Goal: Information Seeking & Learning: Check status

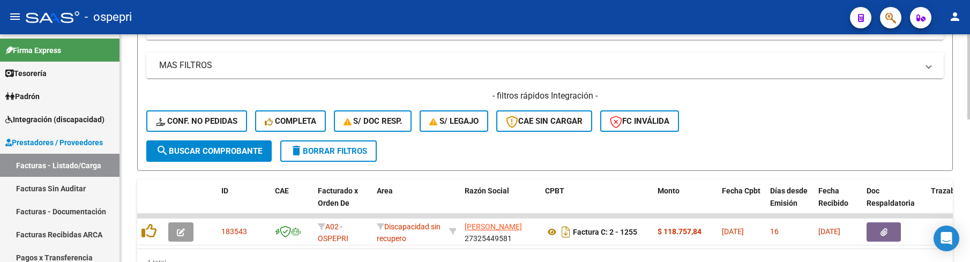
scroll to position [340, 0]
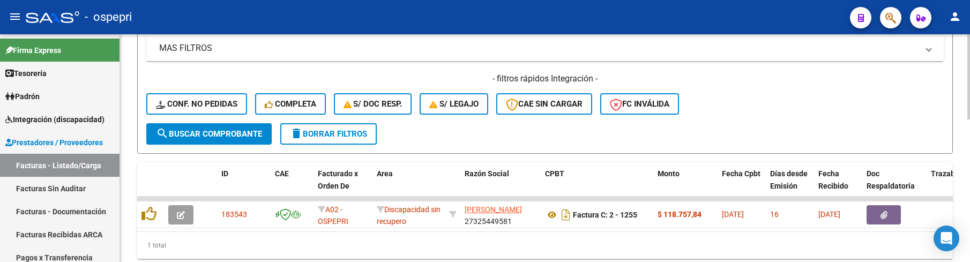
click at [231, 136] on span "search Buscar Comprobante" at bounding box center [209, 134] width 106 height 10
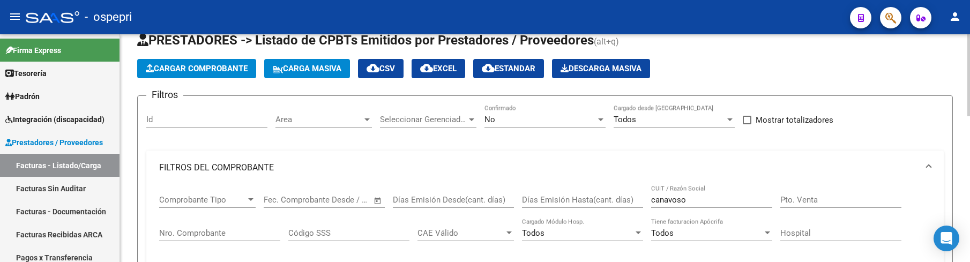
scroll to position [31, 0]
drag, startPoint x: 692, startPoint y: 200, endPoint x: 633, endPoint y: 198, distance: 59.0
click at [633, 198] on div "Comprobante Tipo Comprobante Tipo Start date – End date Fec. Comprobante Desde …" at bounding box center [545, 234] width 772 height 99
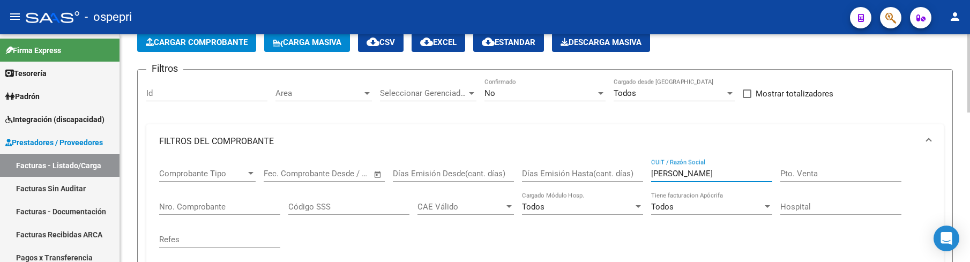
scroll to position [0, 0]
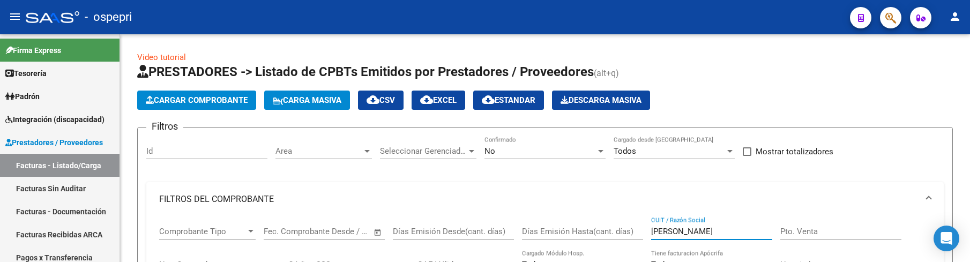
type input "[PERSON_NAME]"
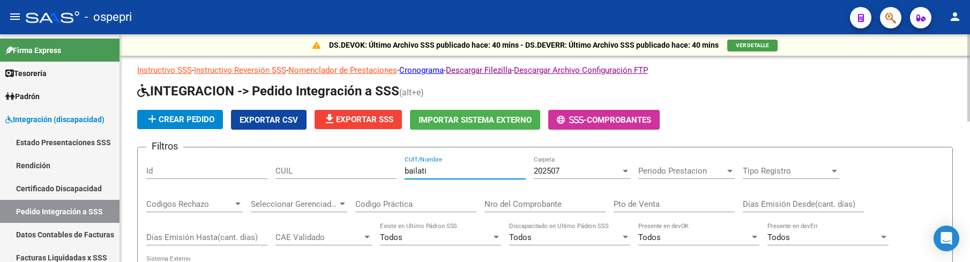
scroll to position [113, 0]
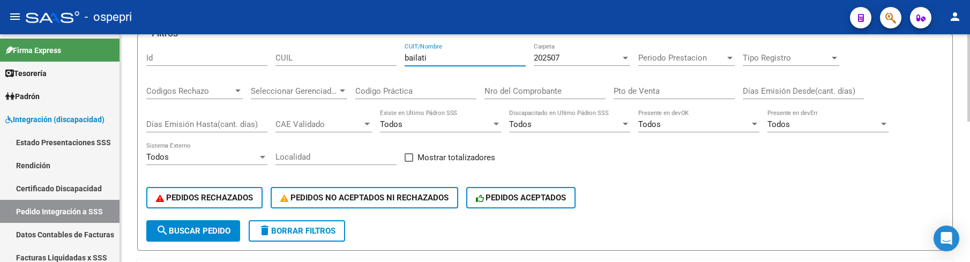
drag, startPoint x: 444, startPoint y: 58, endPoint x: 390, endPoint y: 58, distance: 54.1
click at [390, 58] on div "Filtros Id CUIL bailati CUIT/Nombre 202507 Carpeta Periodo Prestacion Periodo P…" at bounding box center [544, 131] width 797 height 177
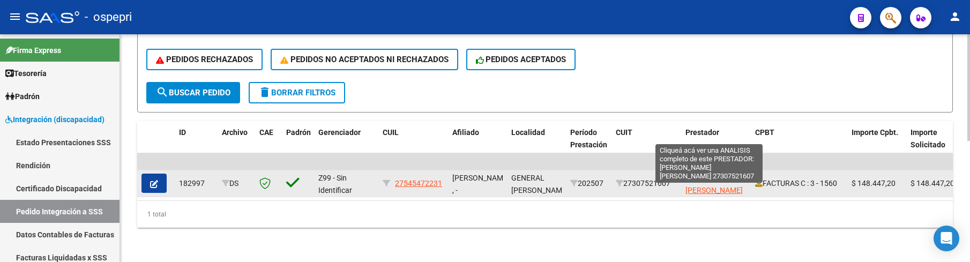
scroll to position [259, 0]
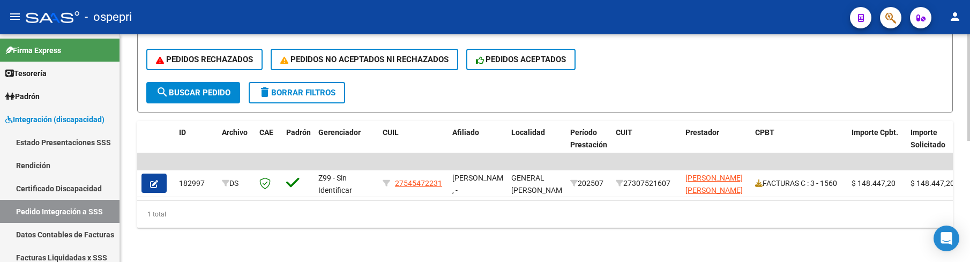
click at [614, 218] on div "1 total" at bounding box center [544, 214] width 815 height 27
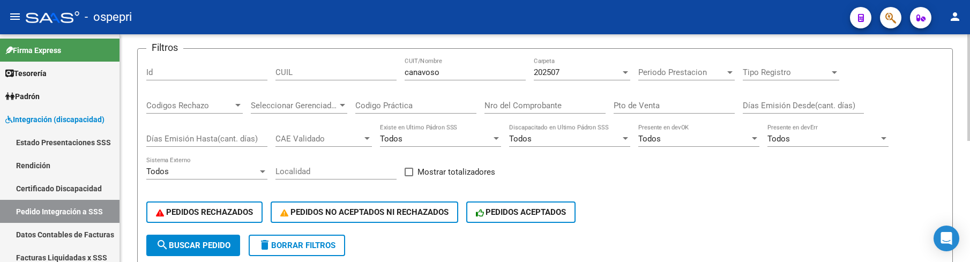
scroll to position [45, 0]
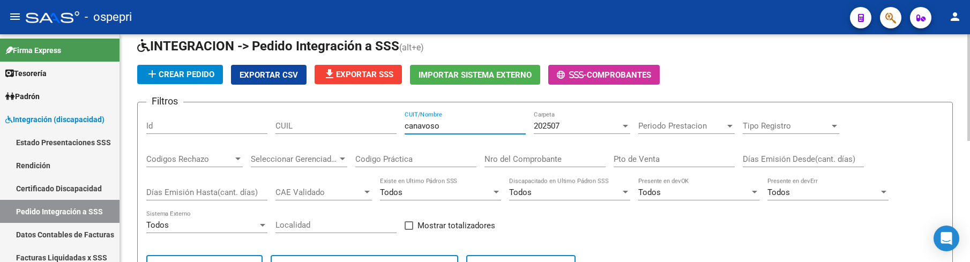
drag, startPoint x: 459, startPoint y: 128, endPoint x: 393, endPoint y: 128, distance: 66.4
click at [393, 128] on div "Filtros Id CUIL canavoso CUIT/Nombre 202507 Carpeta Periodo Prestacion Periodo …" at bounding box center [544, 199] width 797 height 177
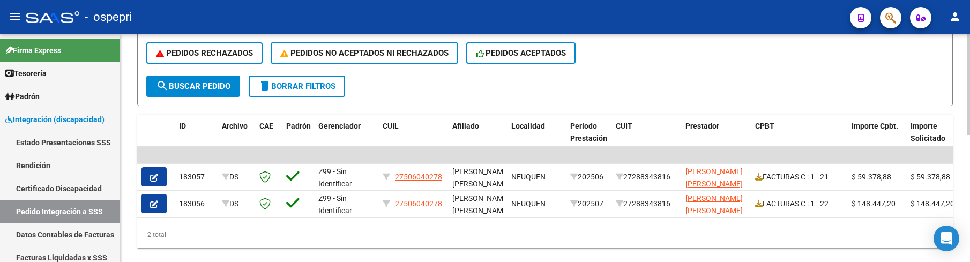
scroll to position [286, 0]
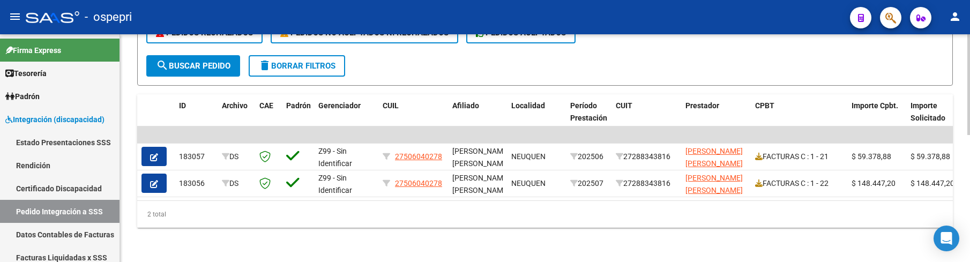
click at [545, 239] on div "DS.DEVOK: Último Archivo SSS publicado hace: 40 mins - DS.DEVERR: Último Archiv…" at bounding box center [545, 9] width 850 height 506
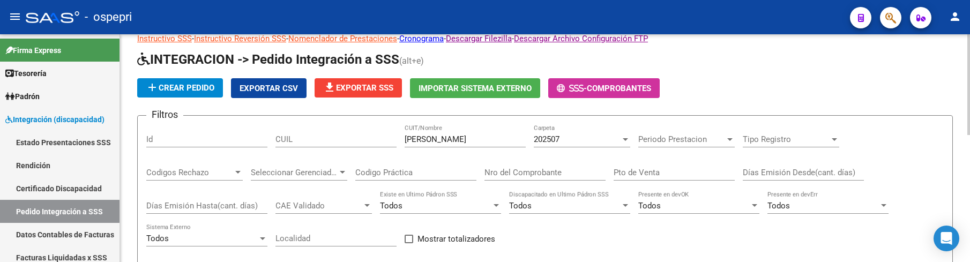
scroll to position [0, 0]
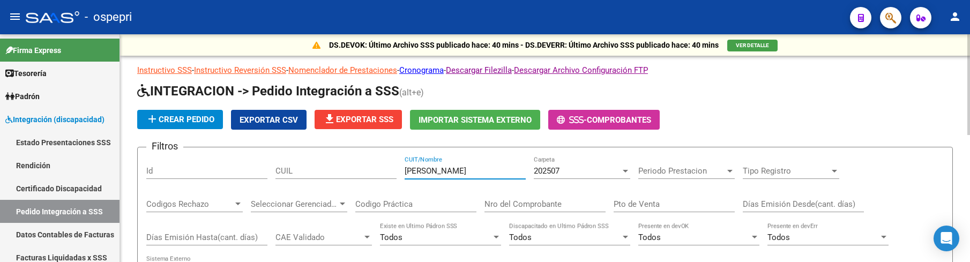
drag, startPoint x: 450, startPoint y: 171, endPoint x: 394, endPoint y: 172, distance: 55.7
click at [394, 172] on div "Filtros Id CUIL franzoy CUIT/Nombre 202507 Carpeta Periodo Prestacion Periodo P…" at bounding box center [544, 244] width 797 height 177
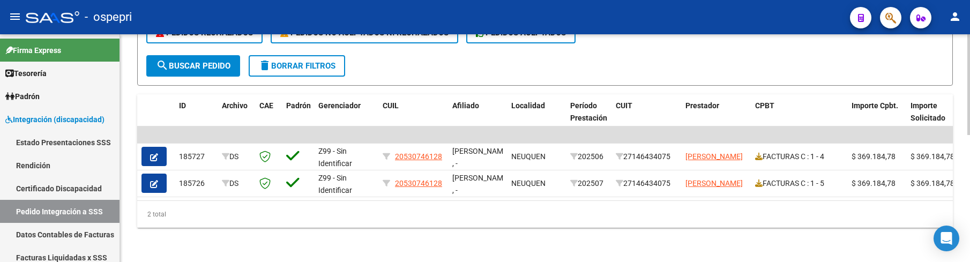
scroll to position [286, 0]
drag, startPoint x: 526, startPoint y: 224, endPoint x: 525, endPoint y: 218, distance: 6.1
click at [526, 224] on div "2 total" at bounding box center [544, 214] width 815 height 27
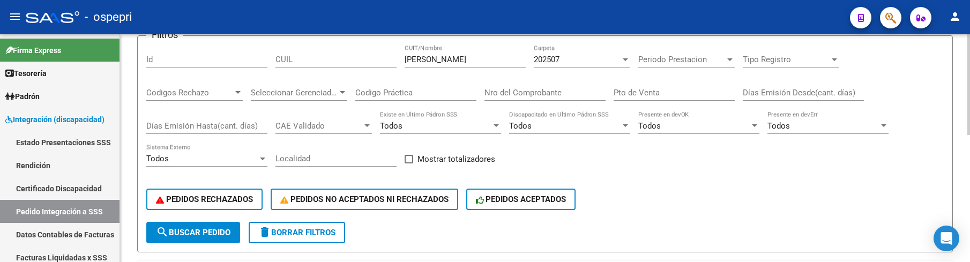
scroll to position [0, 0]
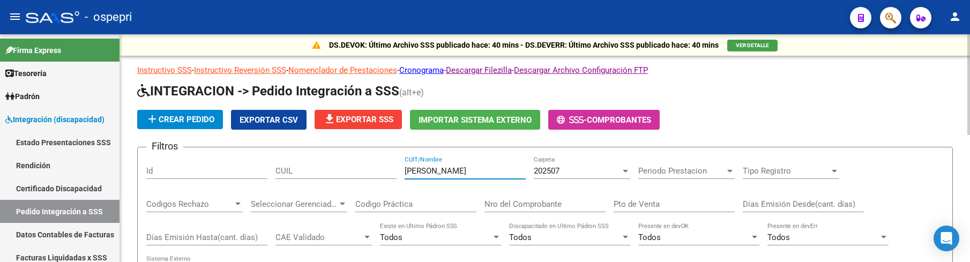
drag, startPoint x: 465, startPoint y: 173, endPoint x: 391, endPoint y: 170, distance: 74.0
click at [391, 170] on div "Filtros Id CUIL thompson CUIT/Nombre 202507 Carpeta Periodo Prestacion Periodo …" at bounding box center [544, 244] width 797 height 177
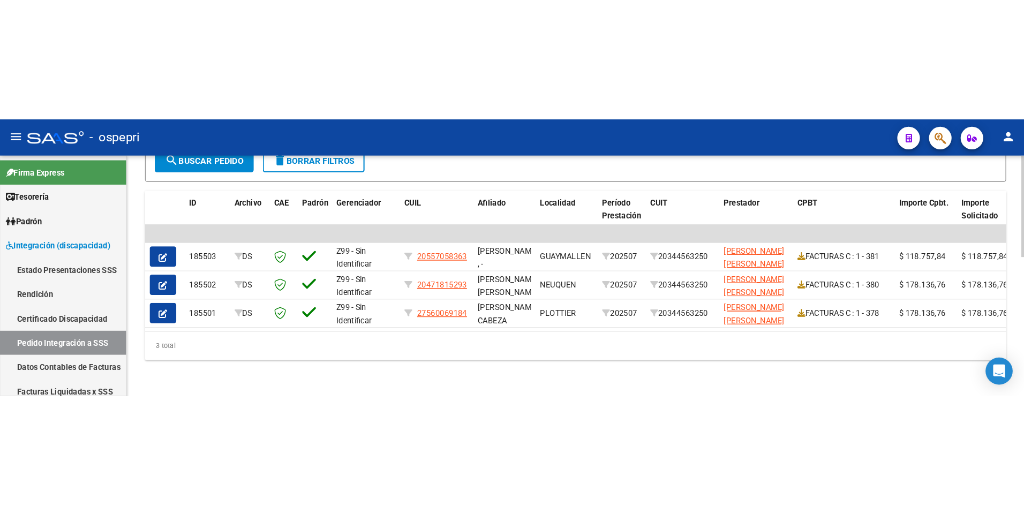
scroll to position [313, 0]
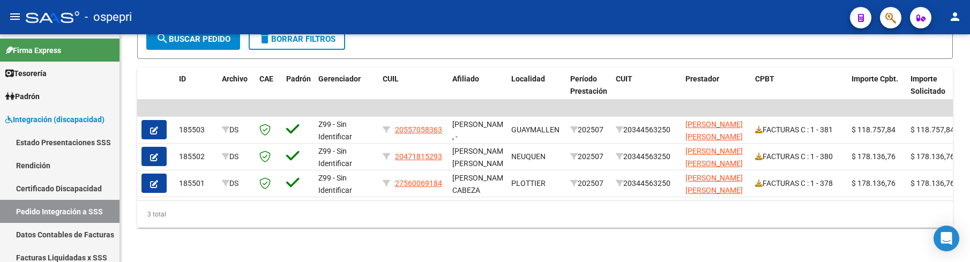
type input "[PERSON_NAME]"
click at [451, 222] on div "3 total" at bounding box center [544, 214] width 815 height 27
click at [397, 209] on div "3 total" at bounding box center [544, 214] width 815 height 27
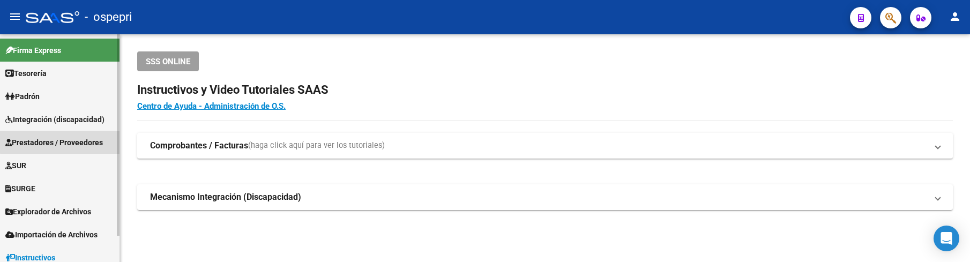
click at [96, 139] on span "Prestadores / Proveedores" at bounding box center [54, 143] width 98 height 12
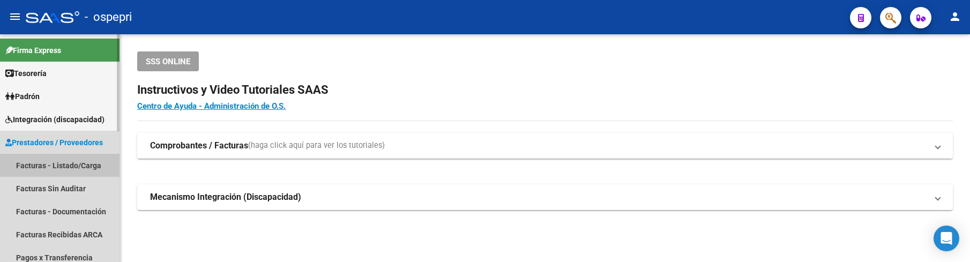
click at [84, 165] on link "Facturas - Listado/Carga" at bounding box center [59, 165] width 119 height 23
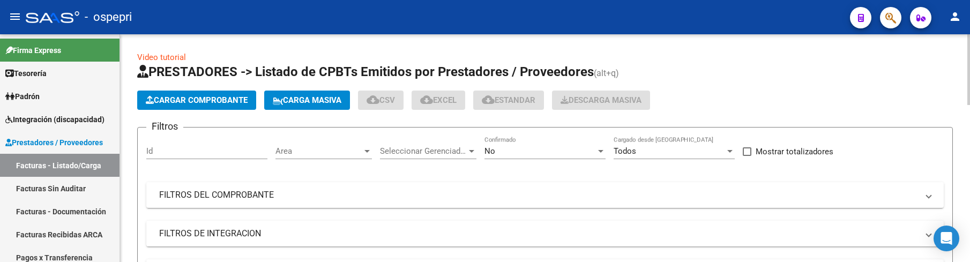
scroll to position [54, 0]
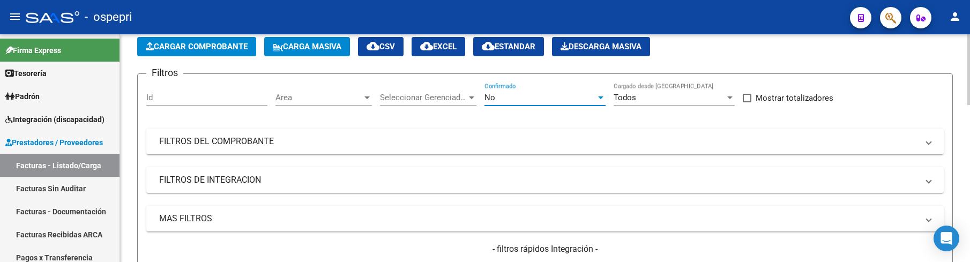
click at [601, 97] on div at bounding box center [600, 97] width 5 height 3
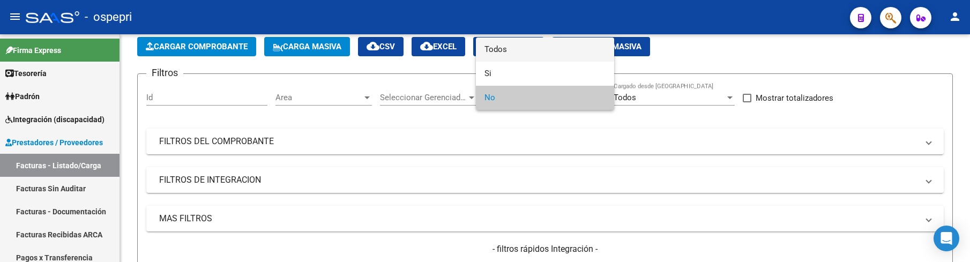
click at [553, 46] on span "Todos" at bounding box center [544, 50] width 121 height 24
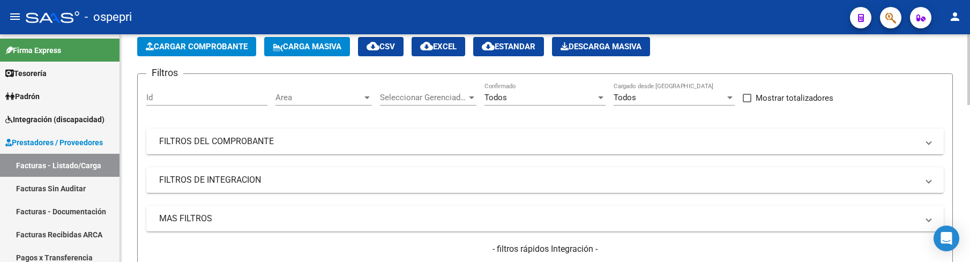
click at [803, 137] on mat-panel-title "FILTROS DEL COMPROBANTE" at bounding box center [538, 142] width 759 height 12
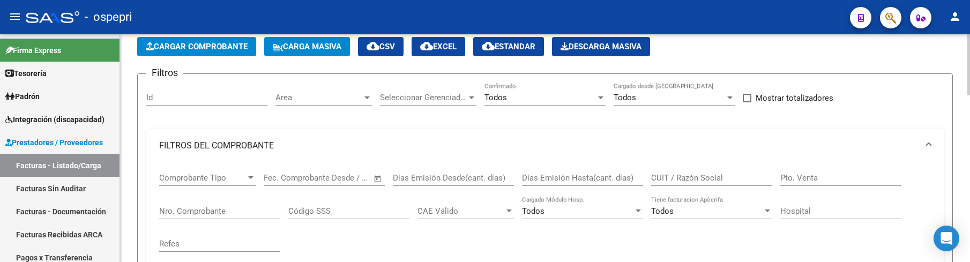
click at [718, 180] on input "CUIT / Razón Social" at bounding box center [711, 178] width 121 height 10
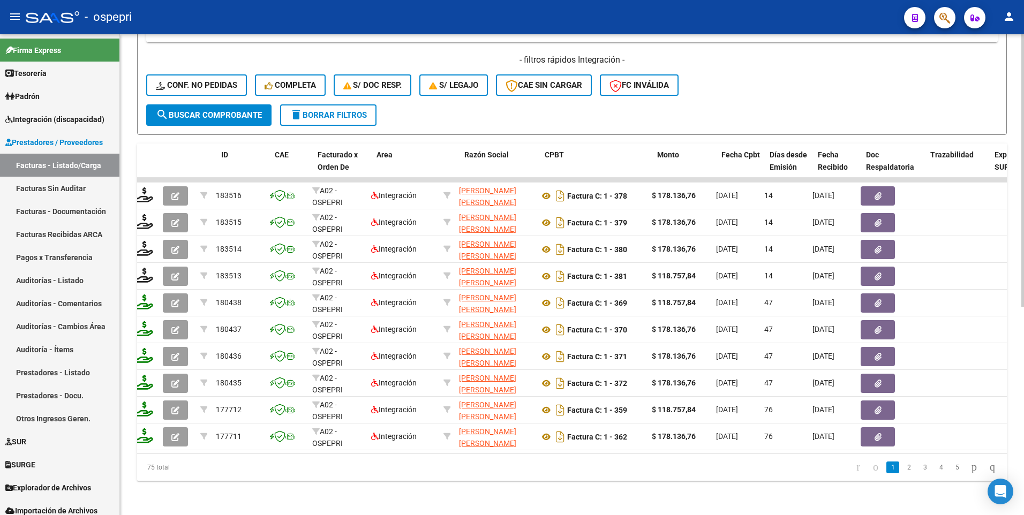
scroll to position [0, 0]
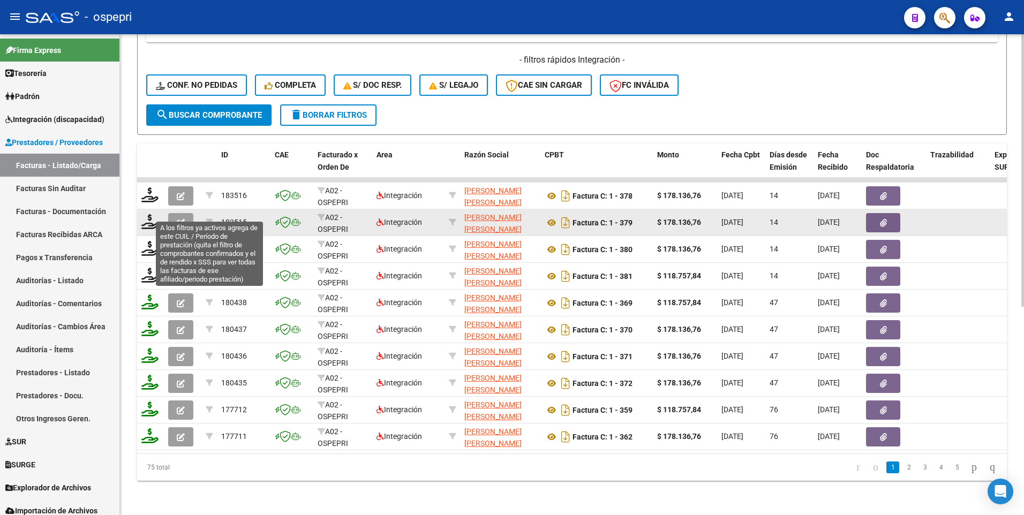
type input "[PERSON_NAME]"
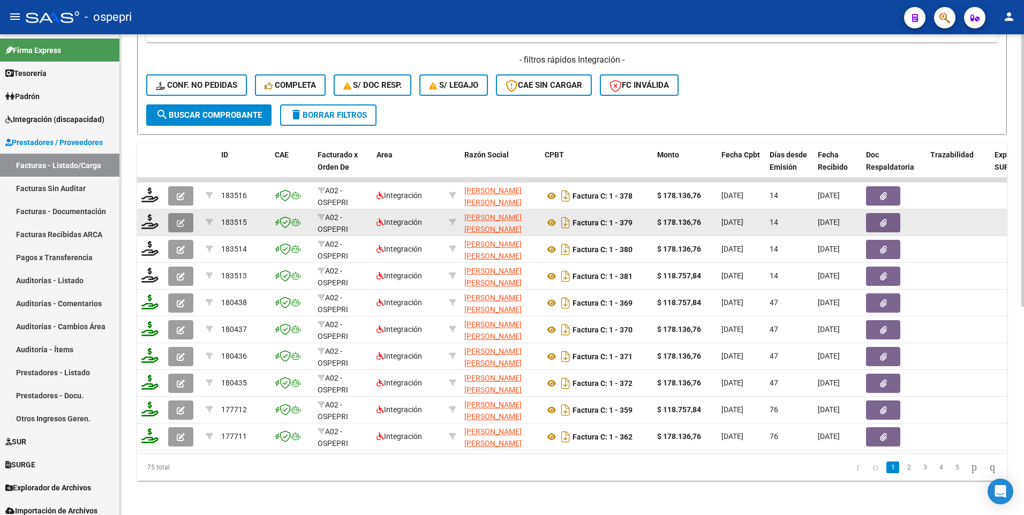
click at [175, 213] on button "button" at bounding box center [180, 222] width 25 height 19
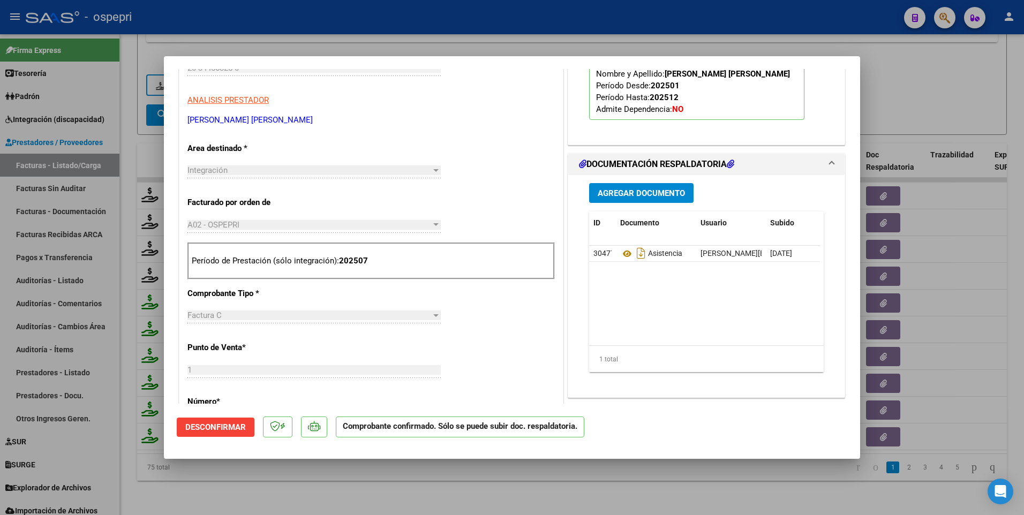
scroll to position [214, 0]
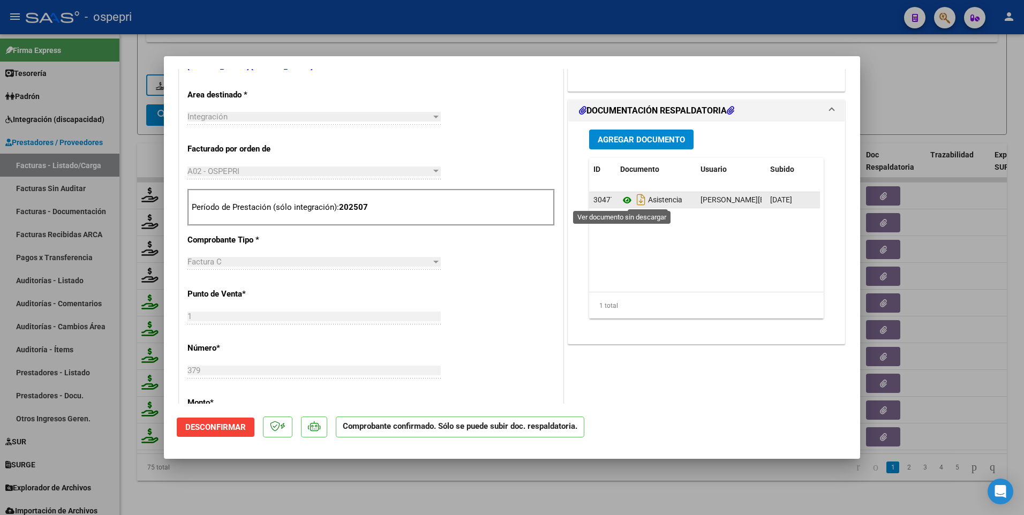
click at [622, 199] on icon at bounding box center [627, 200] width 14 height 13
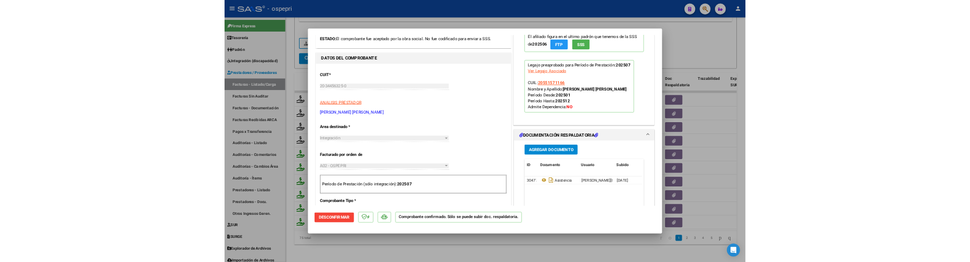
scroll to position [0, 0]
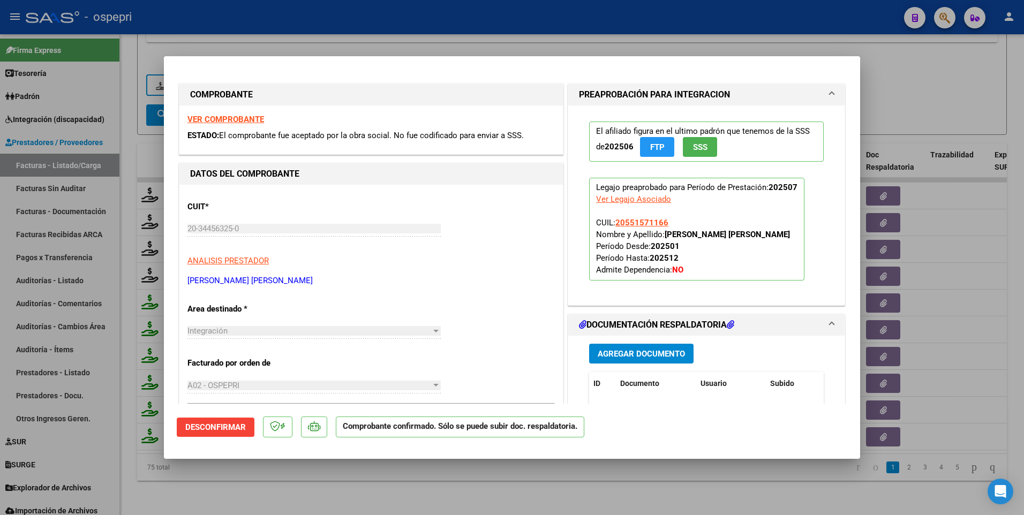
click at [945, 54] on div at bounding box center [512, 257] width 1024 height 515
type input "$ 0,00"
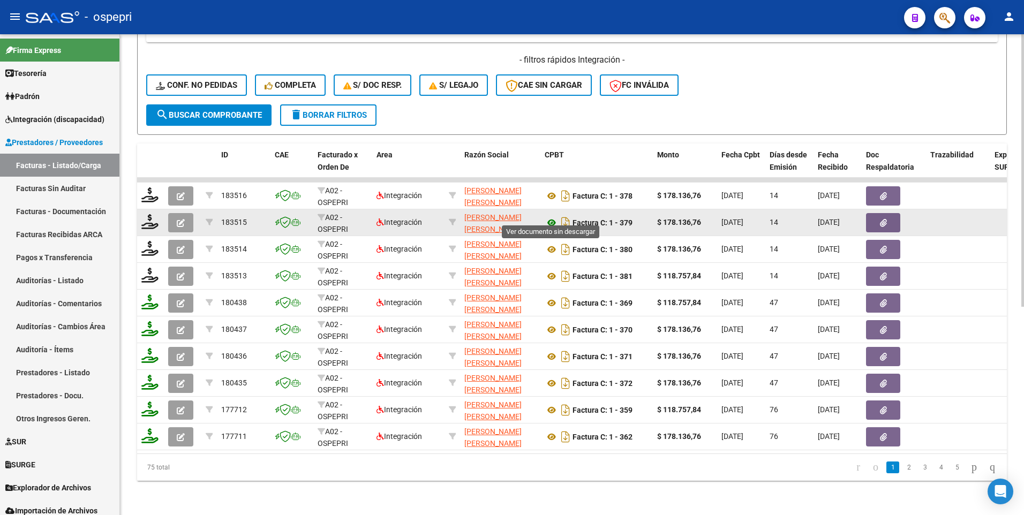
click at [553, 216] on icon at bounding box center [552, 222] width 14 height 13
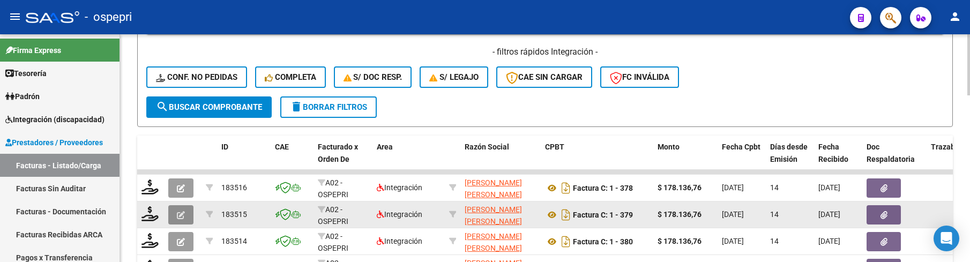
click at [182, 218] on icon "button" at bounding box center [181, 215] width 8 height 8
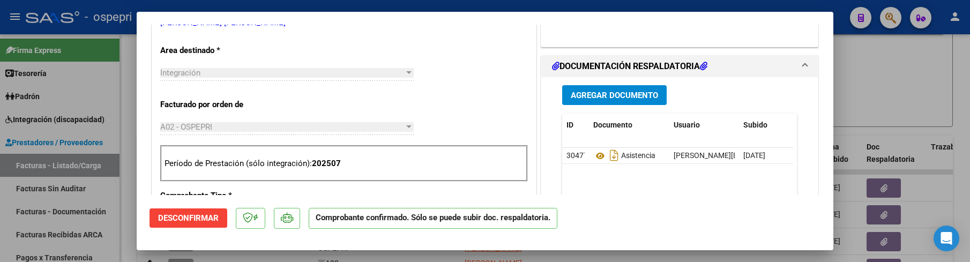
scroll to position [268, 0]
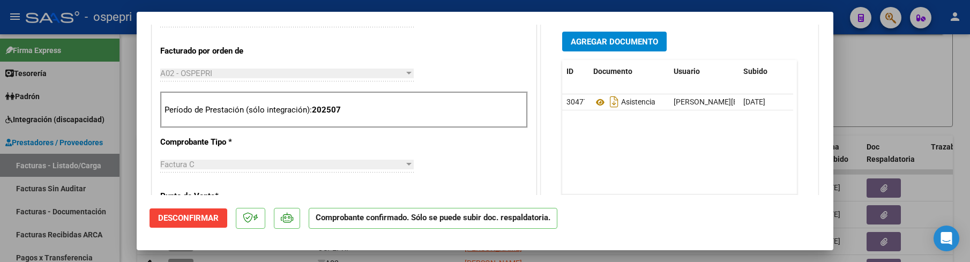
click at [897, 85] on div at bounding box center [485, 131] width 970 height 262
type input "$ 0,00"
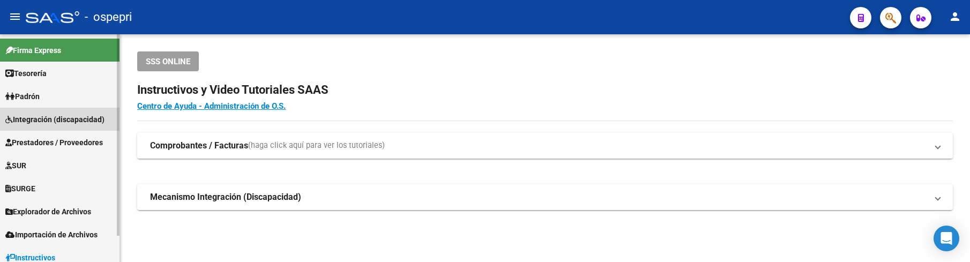
click at [32, 118] on span "Integración (discapacidad)" at bounding box center [54, 120] width 99 height 12
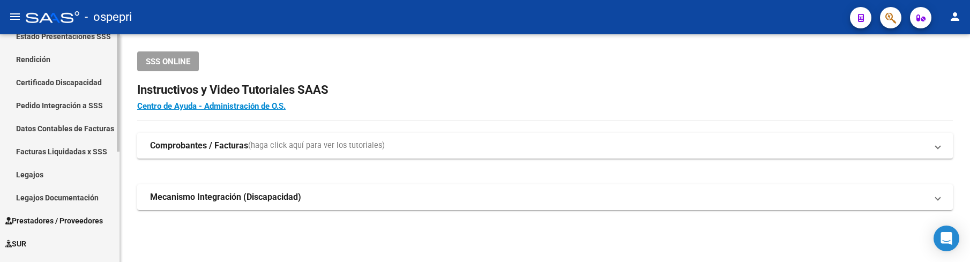
scroll to position [107, 0]
click at [36, 171] on link "Legajos" at bounding box center [59, 173] width 119 height 23
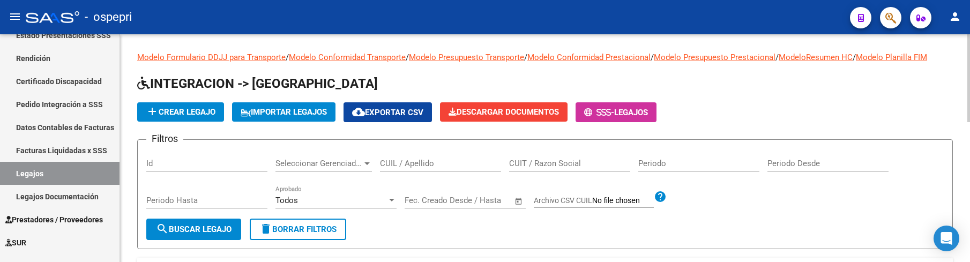
click at [395, 162] on input "CUIL / Apellido" at bounding box center [440, 164] width 121 height 10
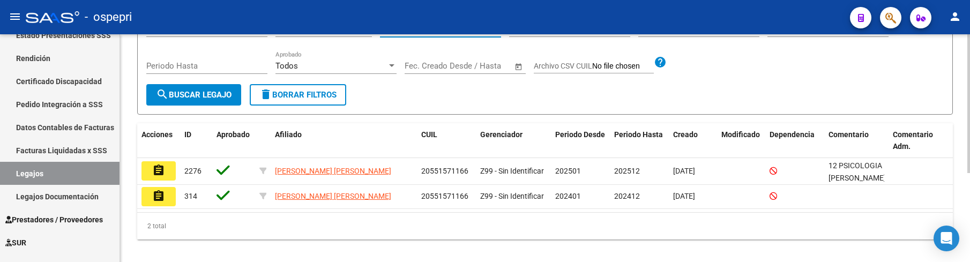
scroll to position [146, 0]
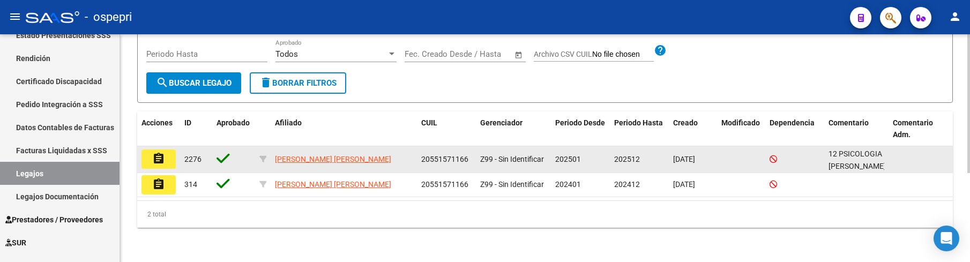
type input "55157116"
click at [159, 159] on mat-icon "assignment" at bounding box center [158, 158] width 13 height 13
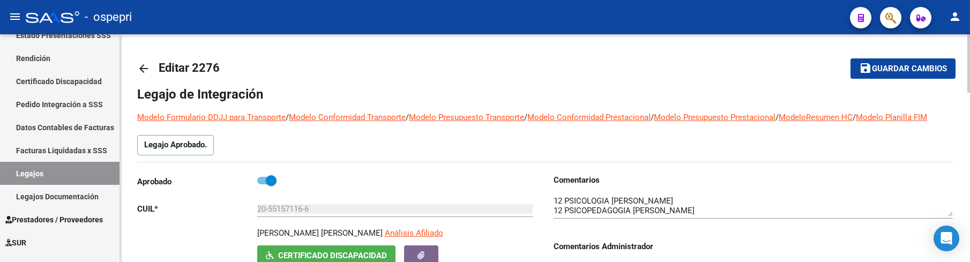
scroll to position [54, 0]
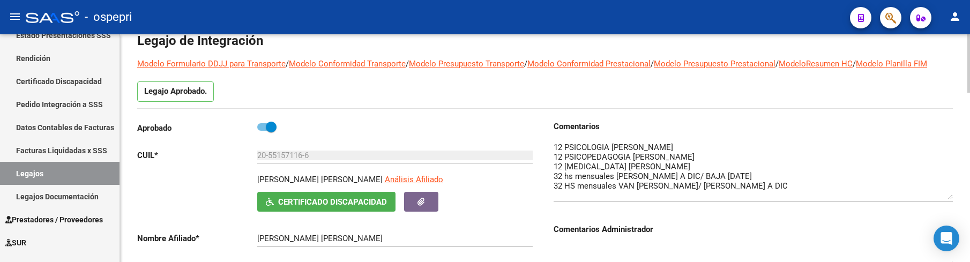
drag, startPoint x: 950, startPoint y: 160, endPoint x: 952, endPoint y: 196, distance: 36.5
click at [952, 196] on textarea at bounding box center [752, 170] width 399 height 58
